Goal: Task Accomplishment & Management: Use online tool/utility

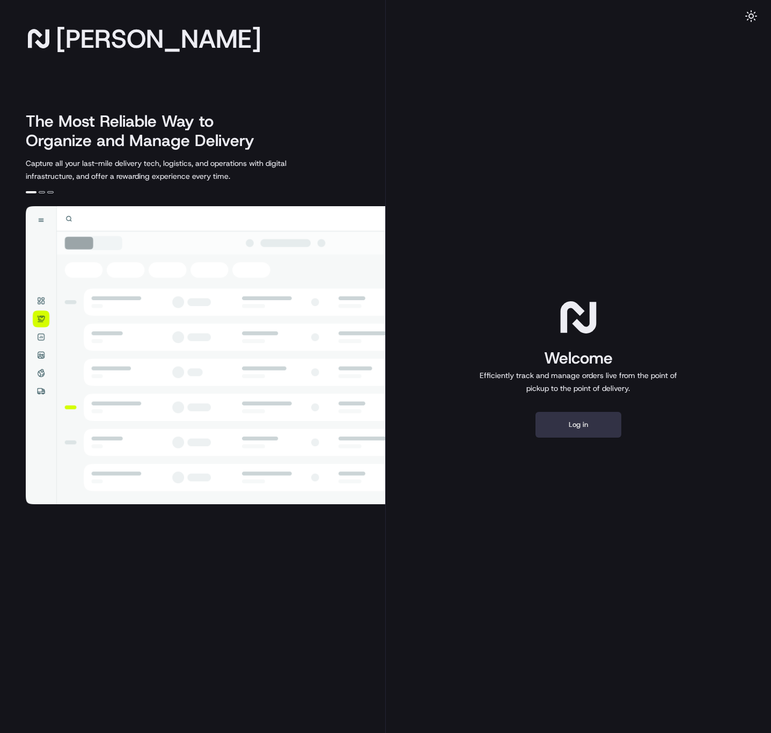
click at [598, 422] on button "Log in" at bounding box center [579, 425] width 86 height 26
